Goal: Check status: Check status

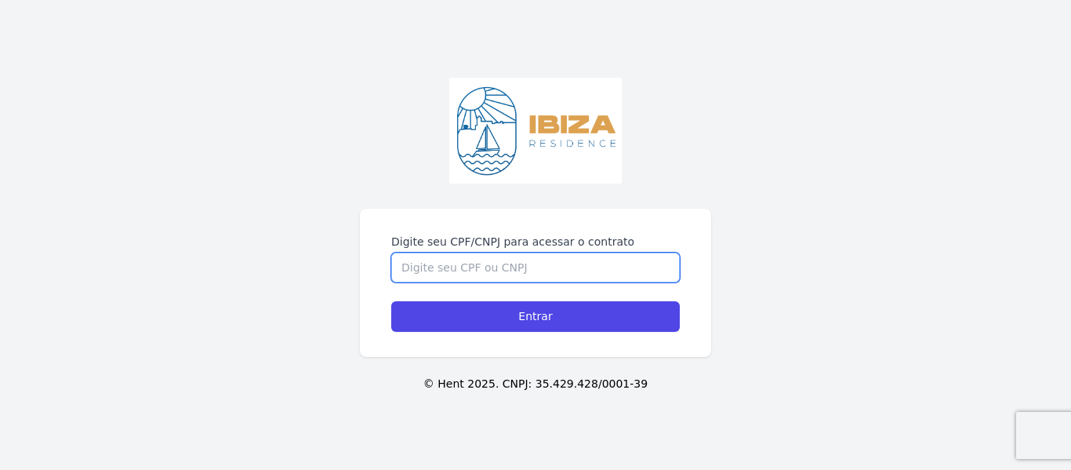
click at [468, 264] on input "Digite seu CPF/CNPJ para acessar o contrato" at bounding box center [535, 267] width 288 height 30
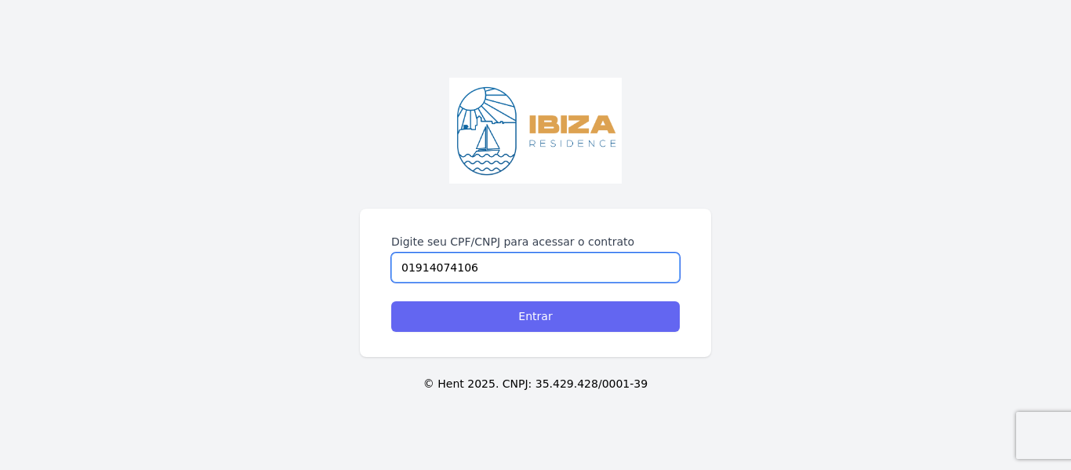
type input "01914074106"
click at [513, 310] on input "Entrar" at bounding box center [535, 316] width 288 height 31
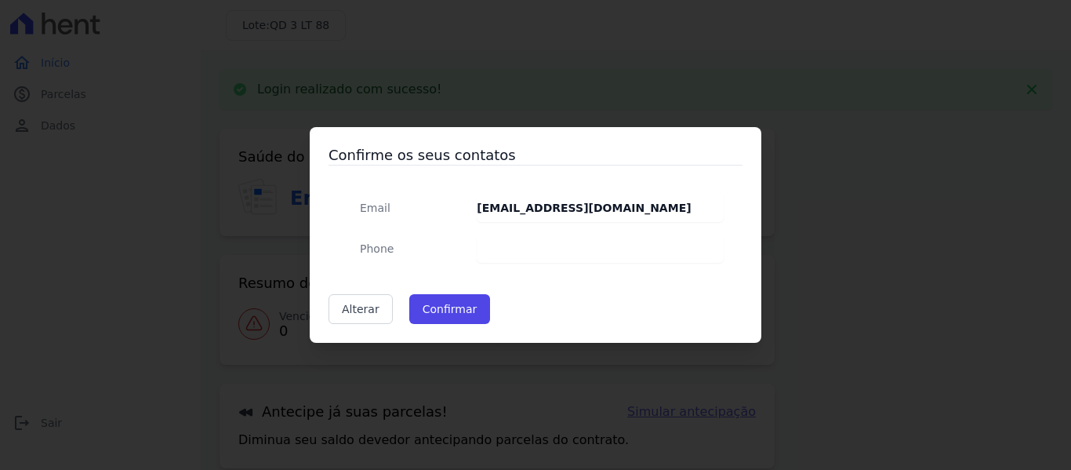
click at [438, 241] on dt "Phone" at bounding box center [405, 248] width 117 height 28
click at [437, 306] on button "Confirmar" at bounding box center [450, 309] width 82 height 30
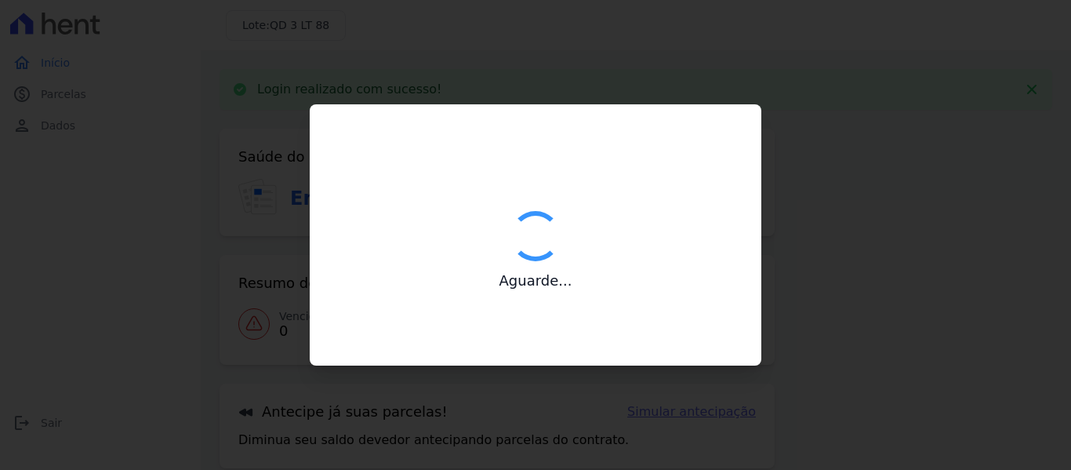
type input "Contatos confirmados com sucesso."
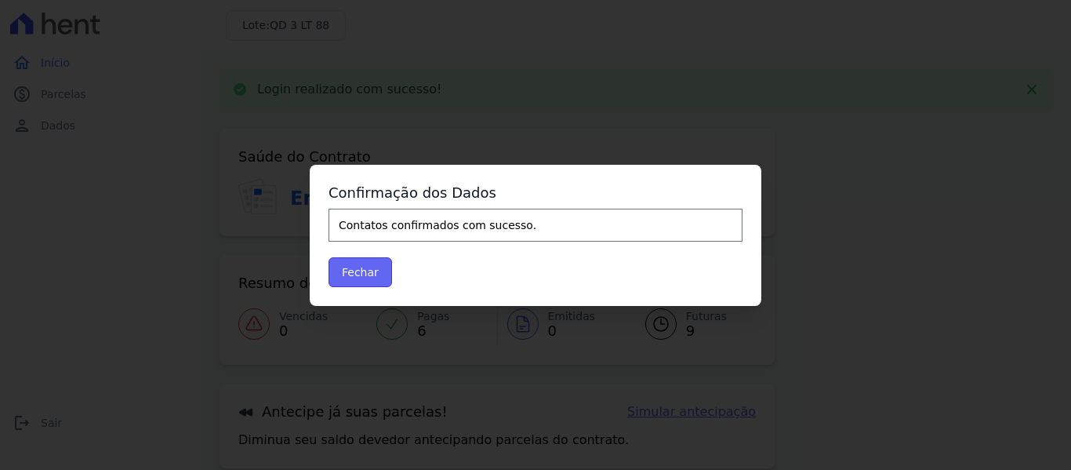
click at [357, 277] on button "Fechar" at bounding box center [359, 272] width 63 height 30
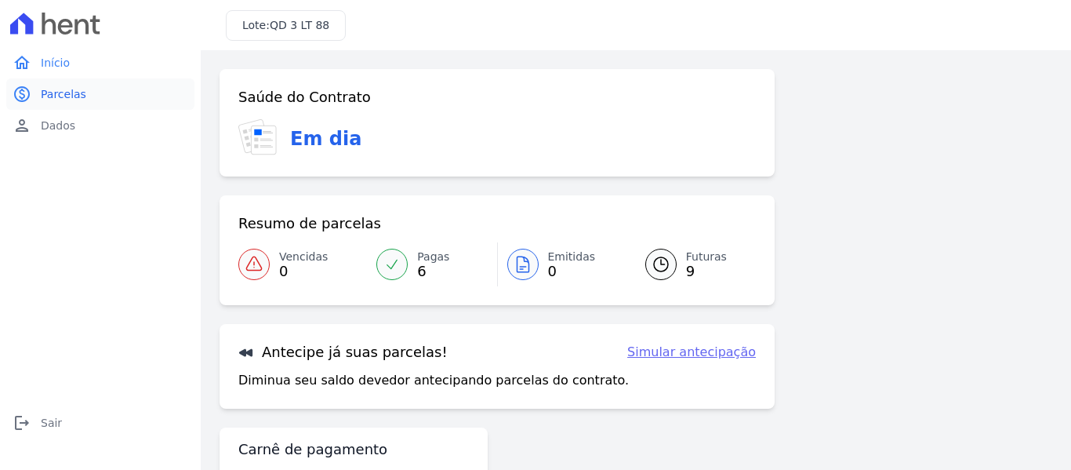
click at [59, 95] on span "Parcelas" at bounding box center [63, 94] width 45 height 16
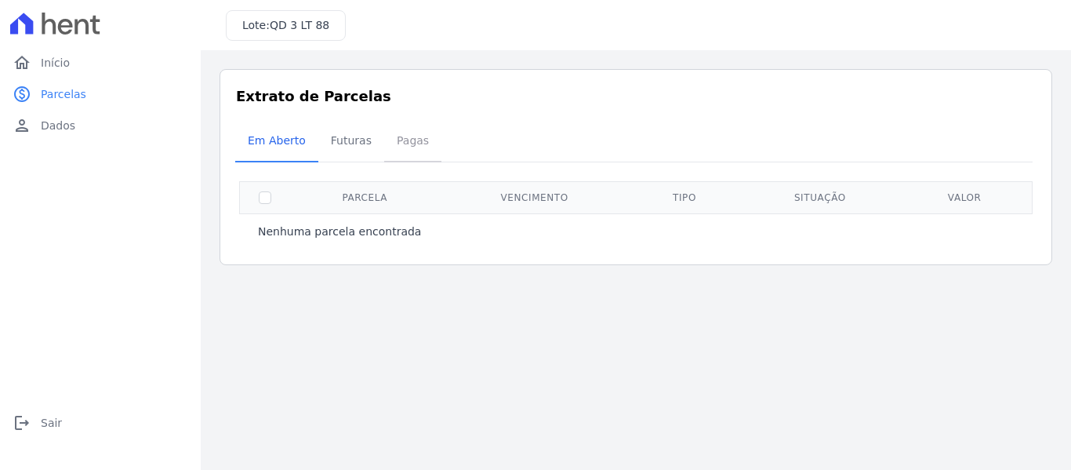
click at [400, 138] on span "Pagas" at bounding box center [412, 140] width 51 height 31
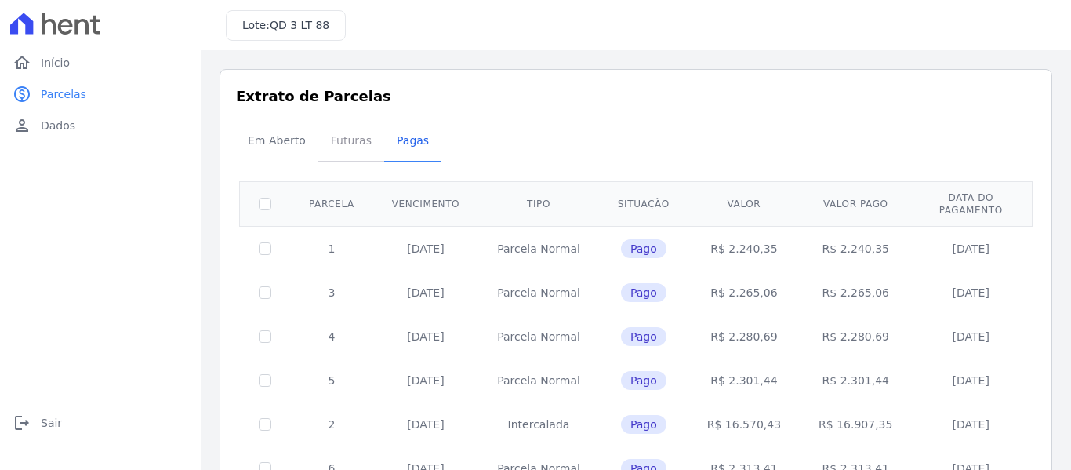
click at [353, 144] on span "Futuras" at bounding box center [351, 140] width 60 height 31
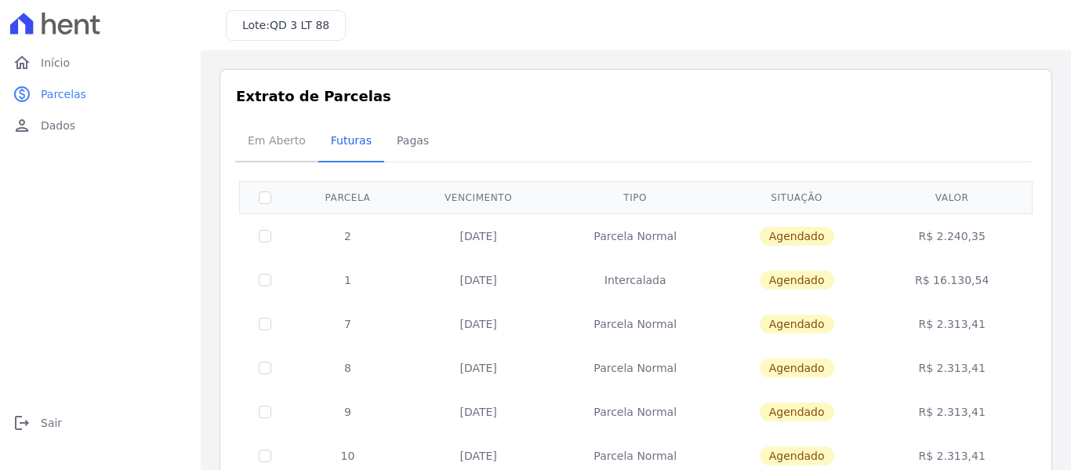
click at [281, 143] on span "Em Aberto" at bounding box center [276, 140] width 77 height 31
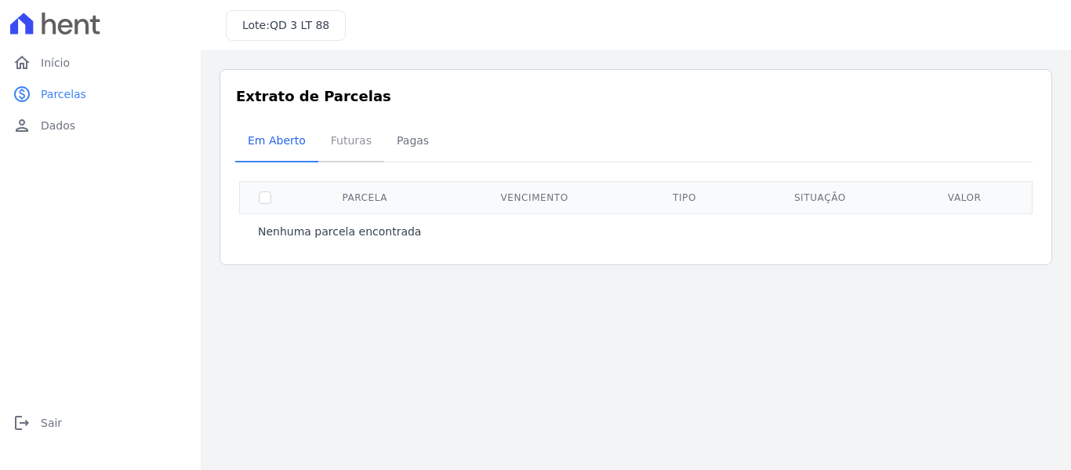
click at [343, 140] on span "Futuras" at bounding box center [351, 140] width 60 height 31
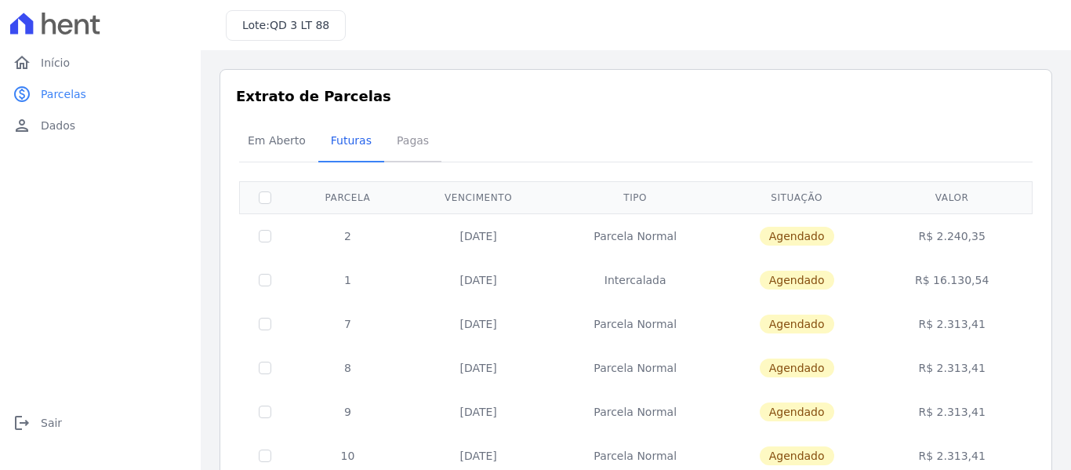
click at [394, 142] on span "Pagas" at bounding box center [412, 140] width 51 height 31
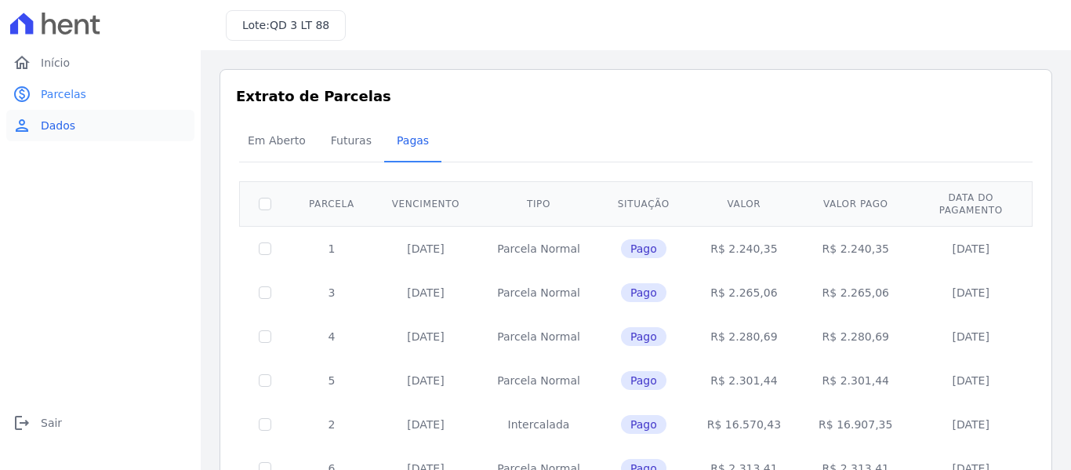
click at [56, 122] on span "Dados" at bounding box center [58, 126] width 34 height 16
